Goal: Check status: Check status

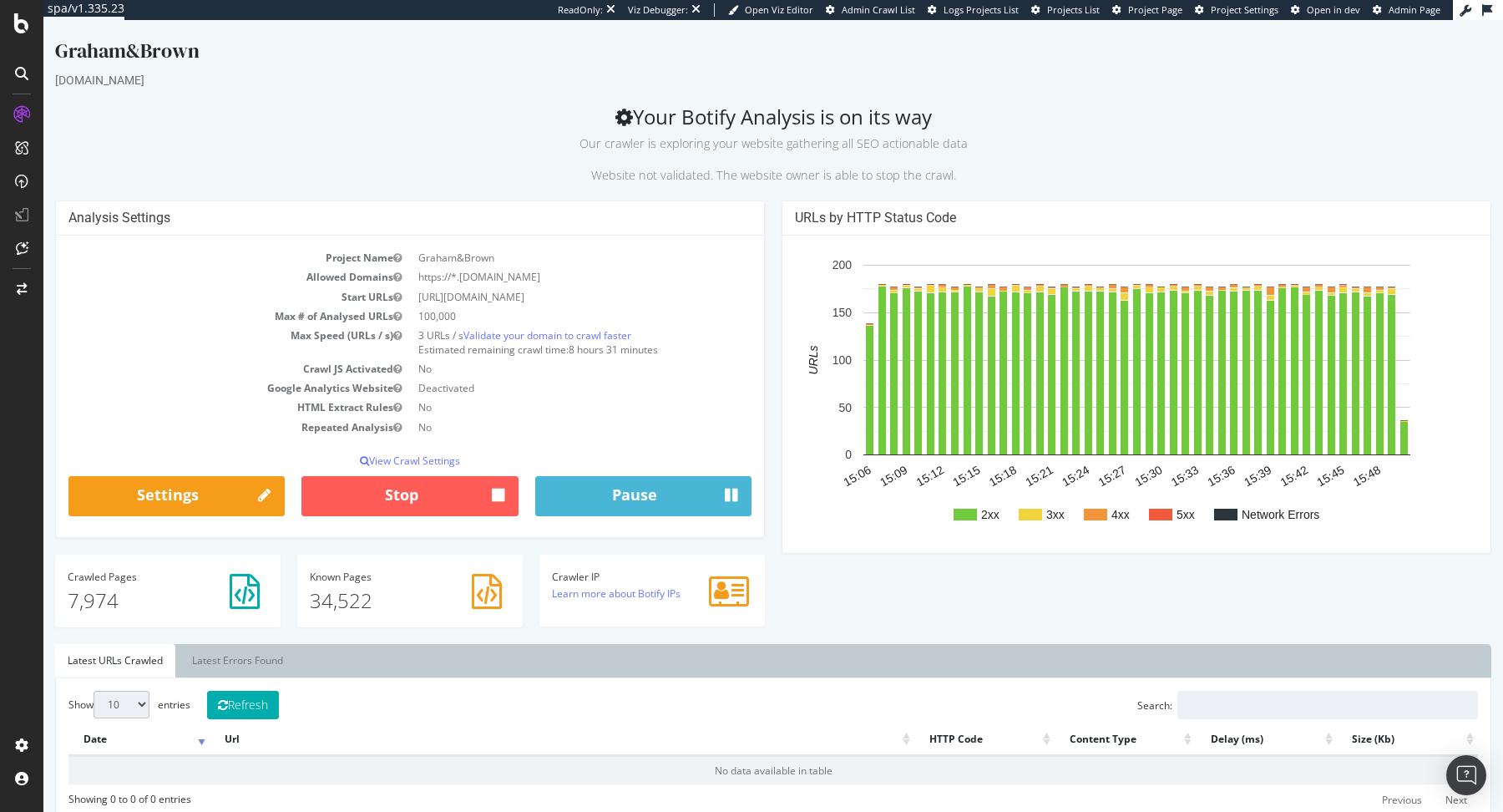
click at [1198, 97] on div "Graham&Brown [DOMAIN_NAME] Your Botify Analysis is on its way Our crawler is ex…" at bounding box center [774, 809] width 1460 height 1546
click at [1007, 131] on p "Our crawler is exploring your website gathering all SEO actionable data" at bounding box center [774, 140] width 1437 height 24
click at [1003, 131] on p "Our crawler is exploring your website gathering all SEO actionable data" at bounding box center [774, 140] width 1437 height 24
click at [976, 131] on p "Our crawler is exploring your website gathering all SEO actionable data" at bounding box center [774, 140] width 1437 height 24
click at [968, 119] on h2 "Your Botify Analysis is on its way Our crawler is exploring your website gather…" at bounding box center [774, 145] width 1437 height 78
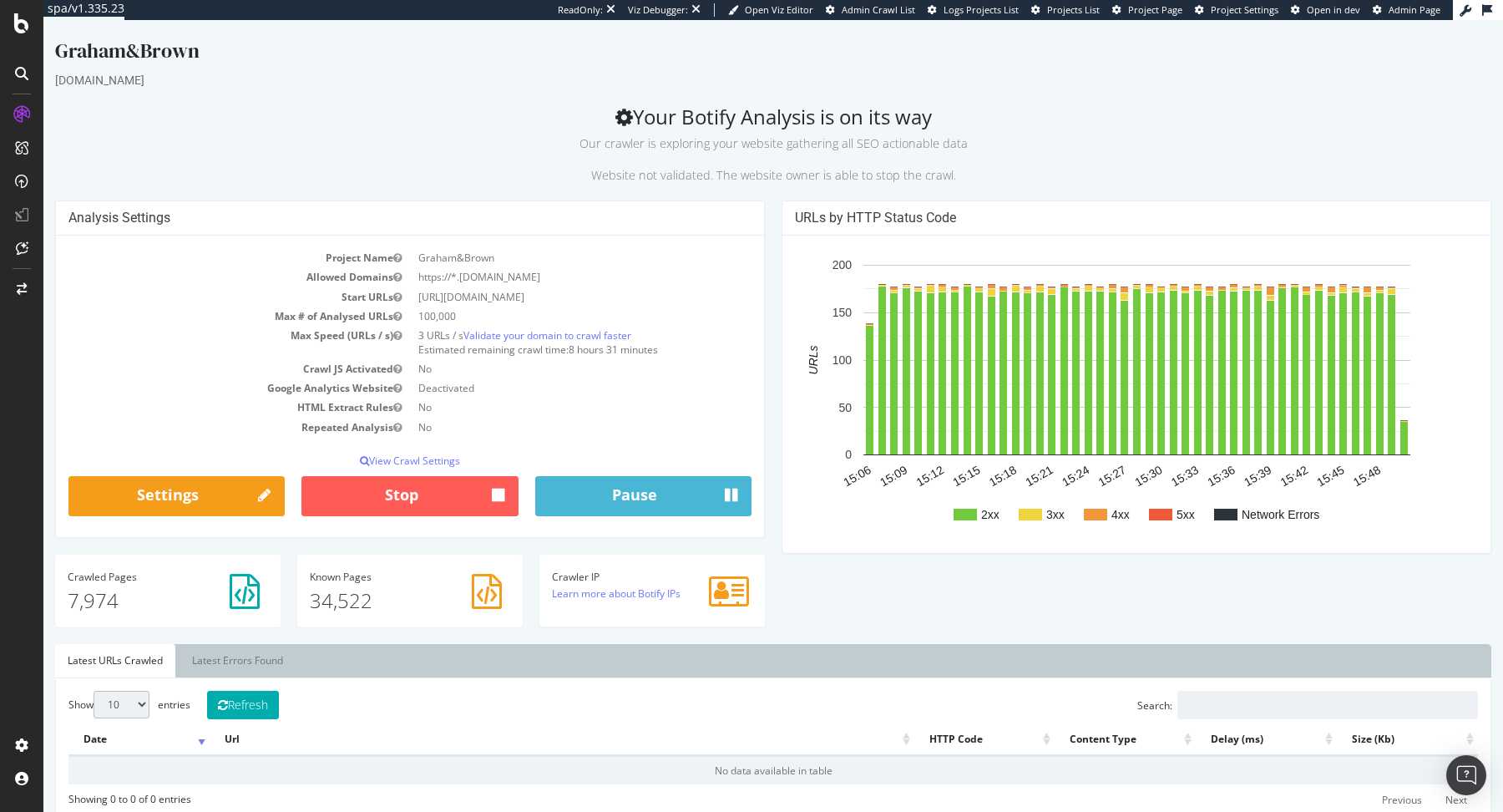
click at [940, 123] on h2 "Your Botify Analysis is on its way Our crawler is exploring your website gather…" at bounding box center [774, 145] width 1437 height 78
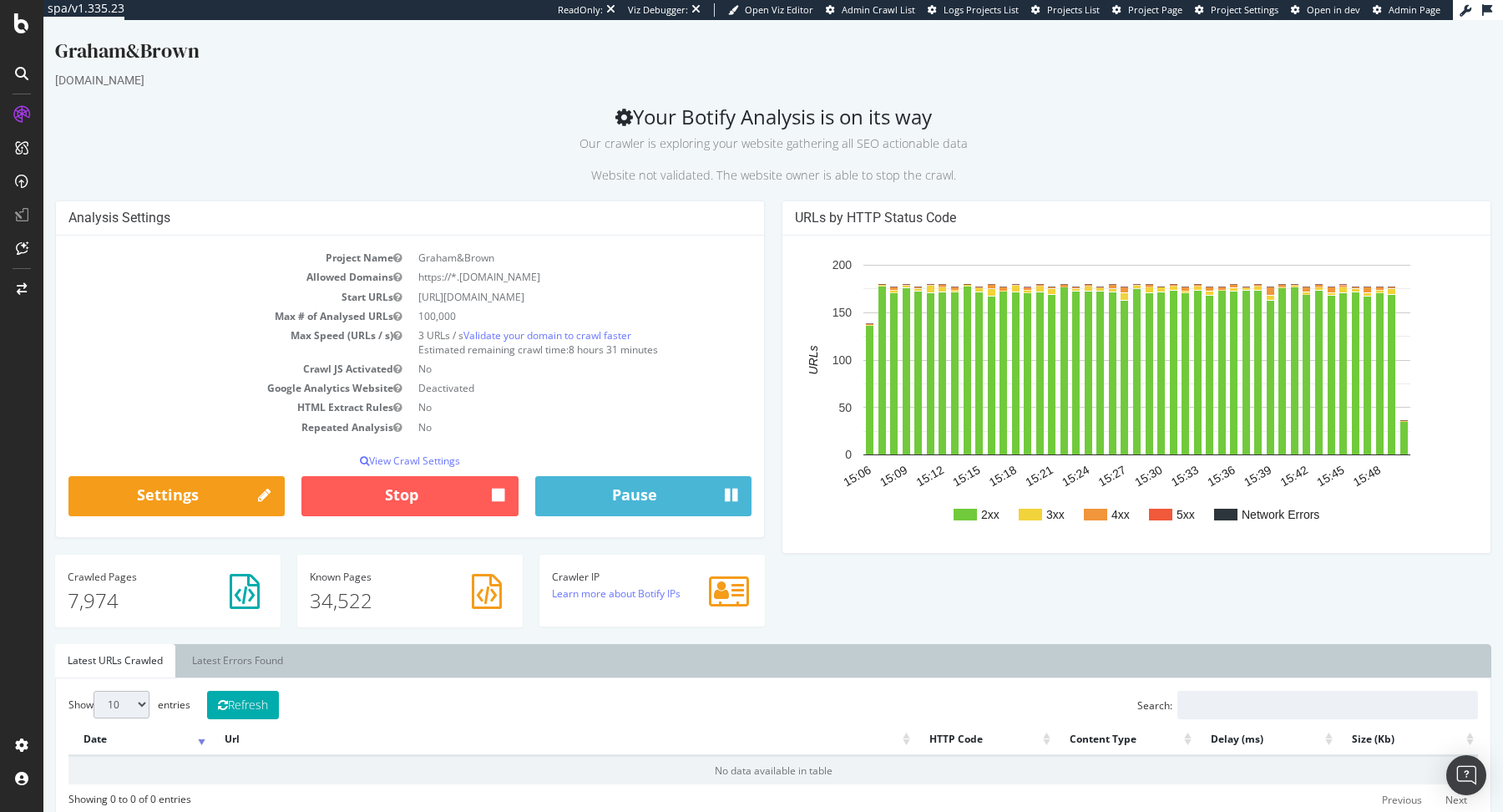
click at [937, 122] on h2 "Your Botify Analysis is on its way Our crawler is exploring your website gather…" at bounding box center [774, 145] width 1437 height 78
click at [888, 118] on h2 "Your Botify Analysis is on its way Our crawler is exploring your website gather…" at bounding box center [774, 145] width 1437 height 78
click at [903, 125] on h2 "Your Botify Analysis is on its way Our crawler is exploring your website gather…" at bounding box center [774, 145] width 1437 height 78
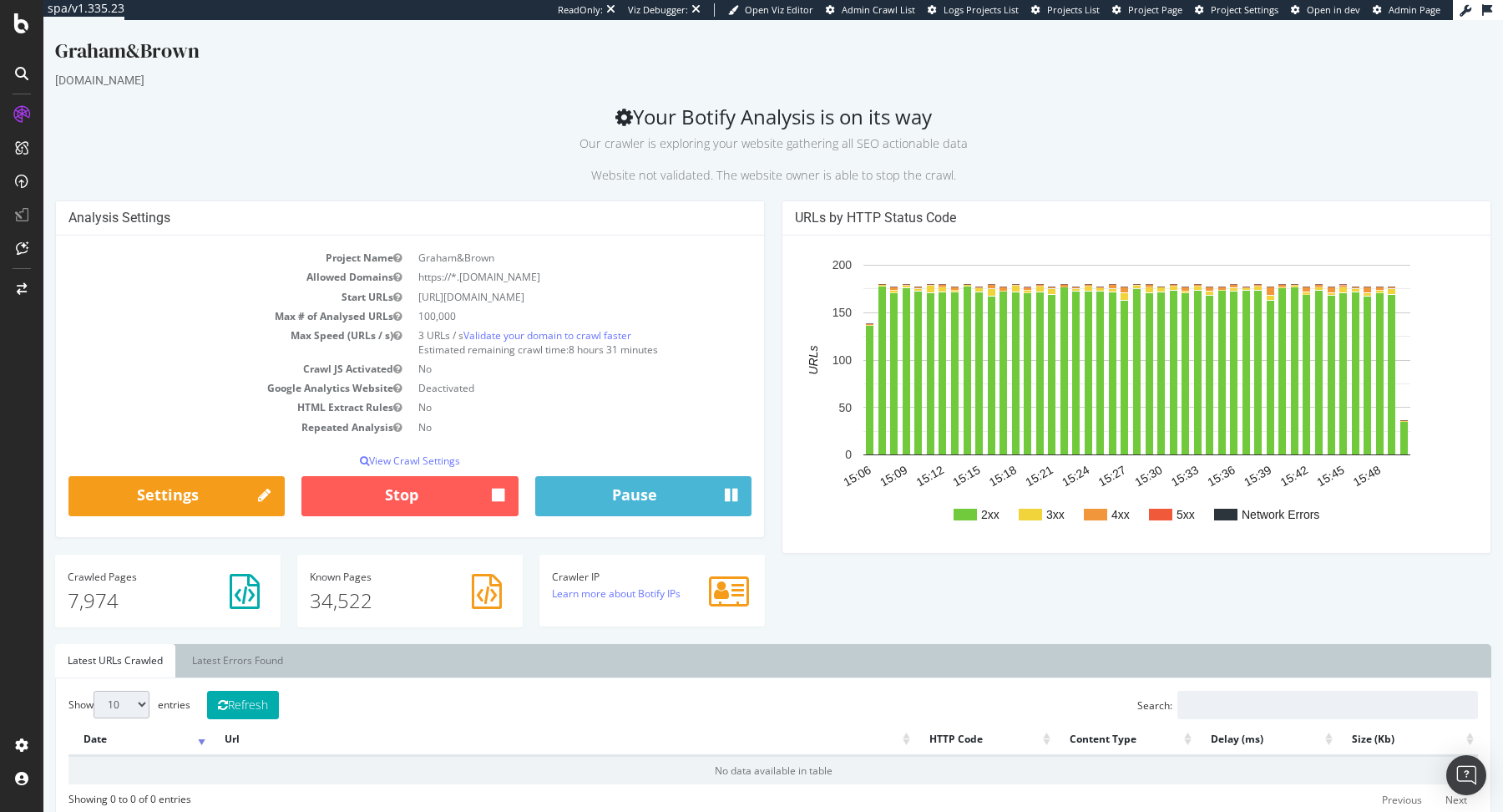
click at [951, 116] on h2 "Your Botify Analysis is on its way Our crawler is exploring your website gather…" at bounding box center [774, 145] width 1437 height 78
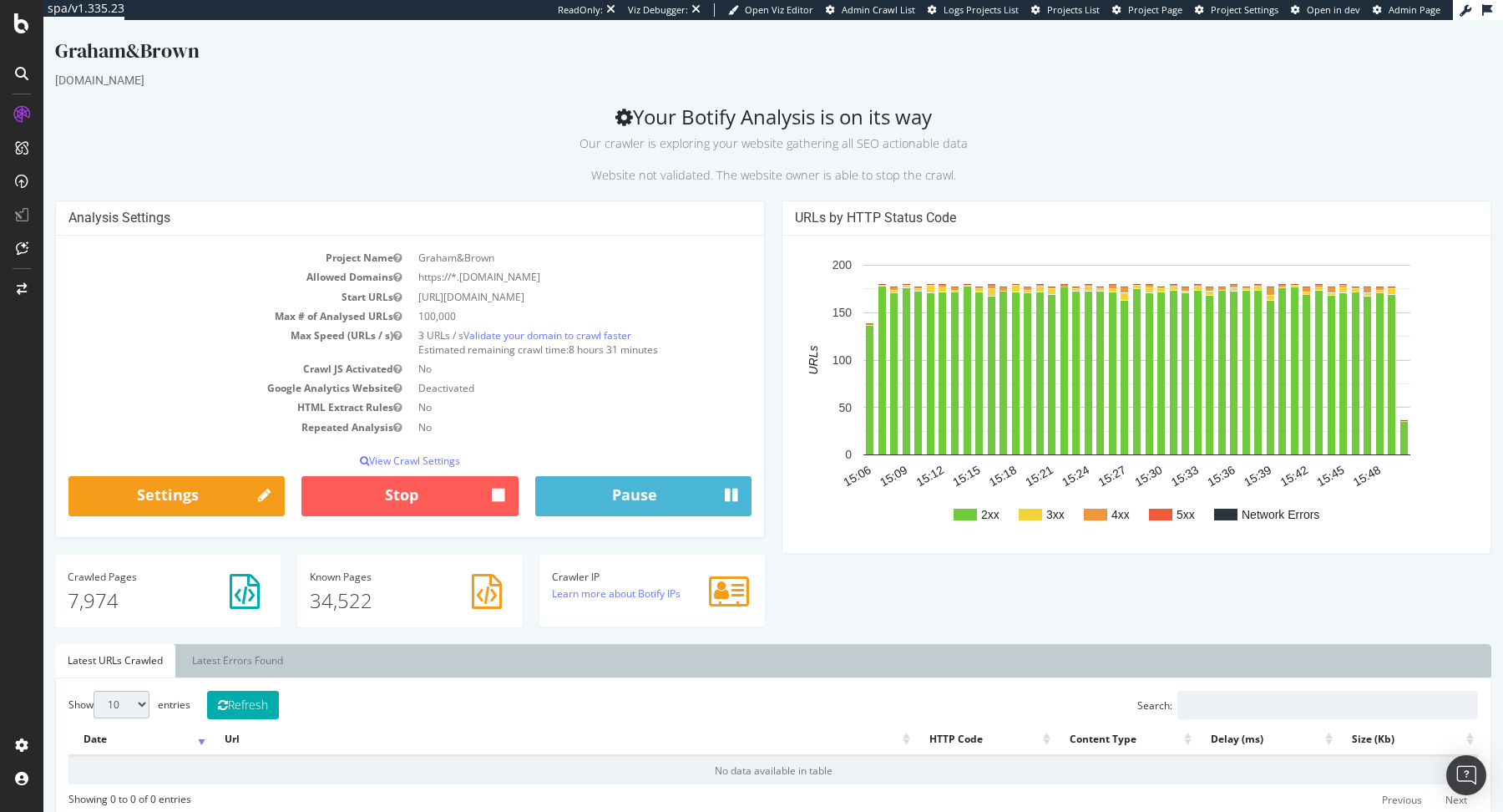
click at [951, 116] on h2 "Your Botify Analysis is on its way Our crawler is exploring your website gather…" at bounding box center [774, 145] width 1437 height 78
click at [977, 48] on div "Graham&Brown" at bounding box center [774, 54] width 1437 height 35
click at [987, 63] on div "Graham&Brown" at bounding box center [774, 54] width 1437 height 35
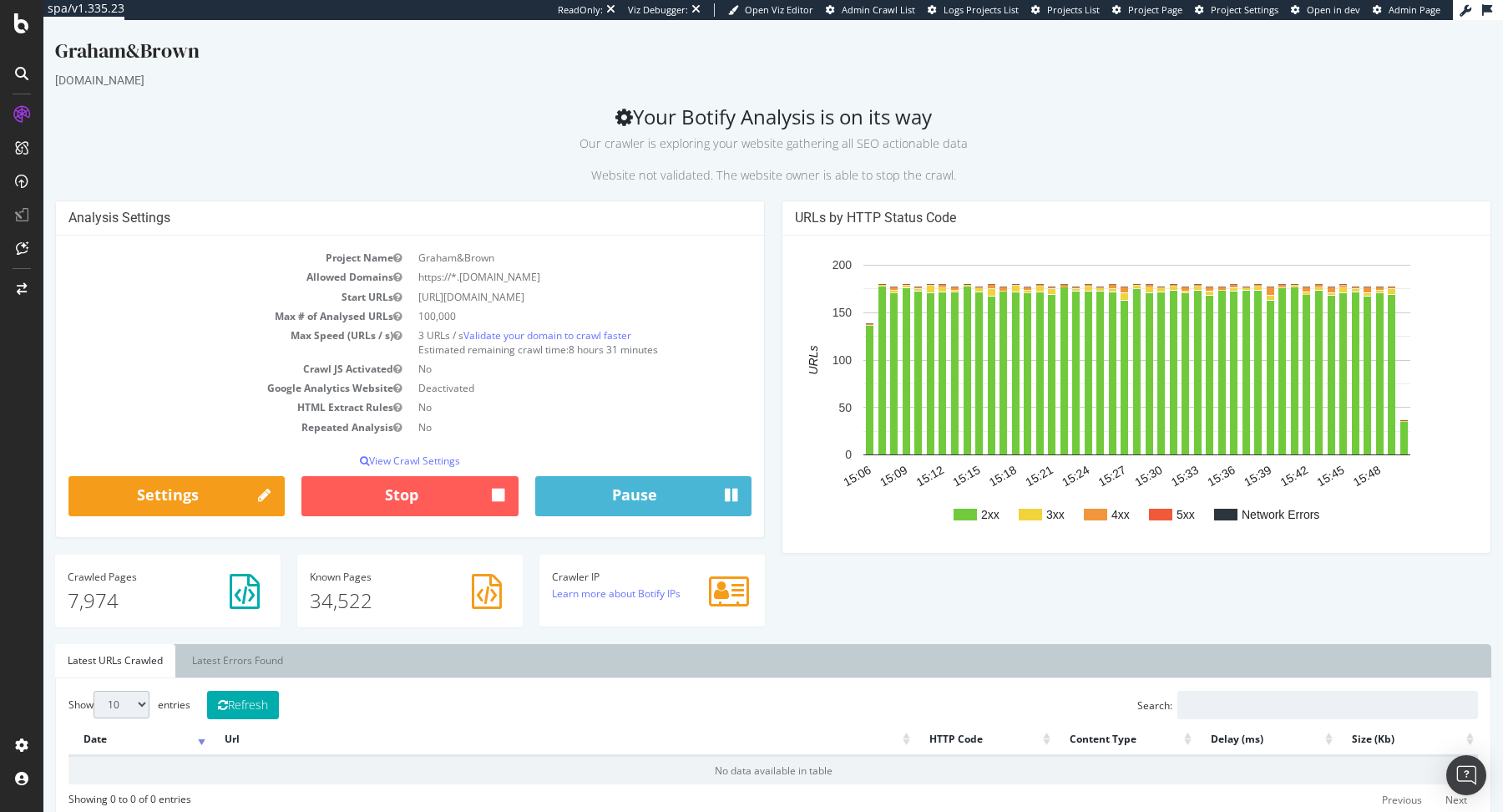
click at [947, 121] on h2 "Your Botify Analysis is on its way Our crawler is exploring your website gather…" at bounding box center [774, 145] width 1437 height 78
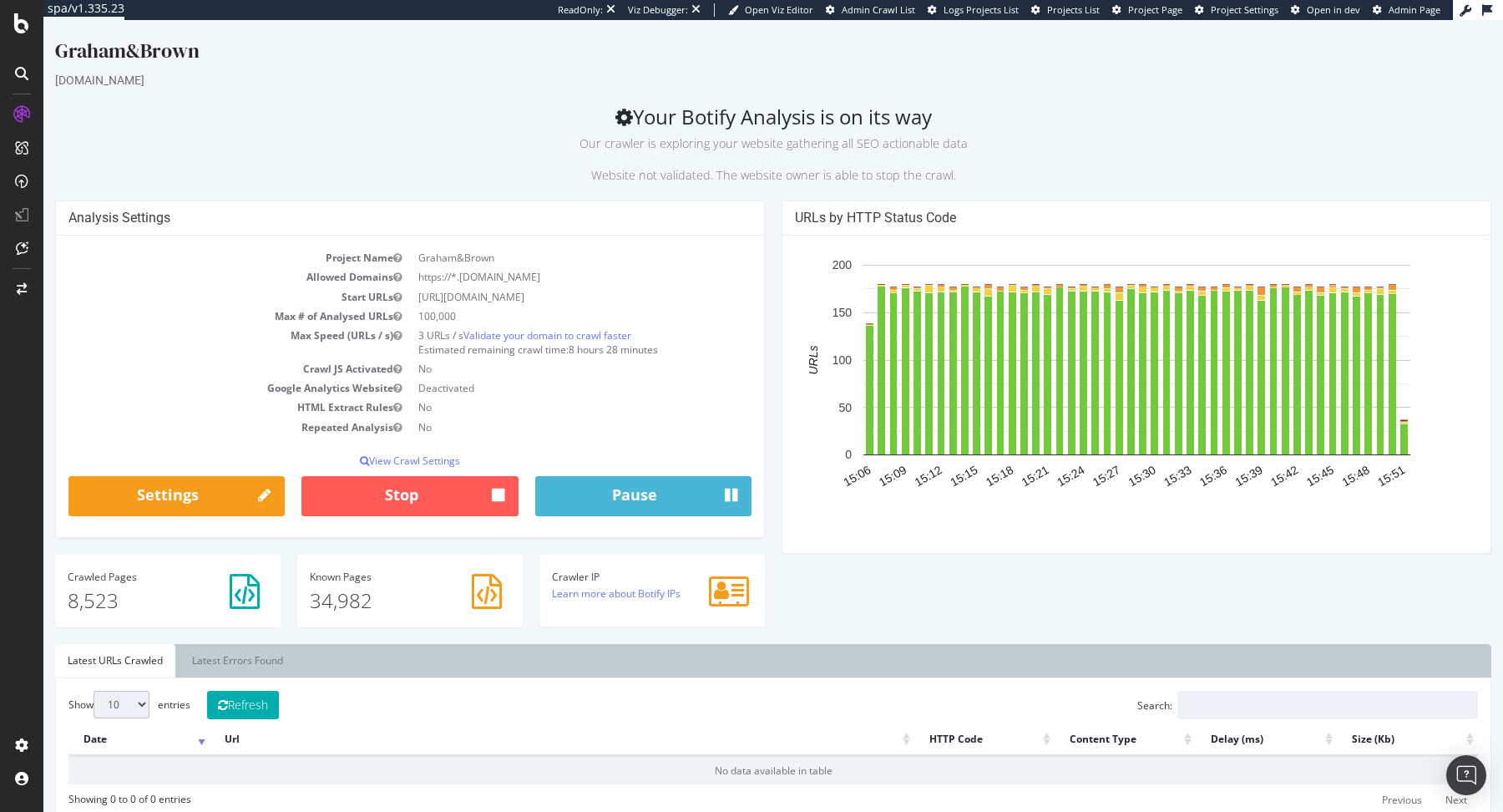
click at [491, 116] on h2 "Your Botify Analysis is on its way Our crawler is exploring your website gather…" at bounding box center [774, 145] width 1437 height 78
